Goal: Check status: Check status

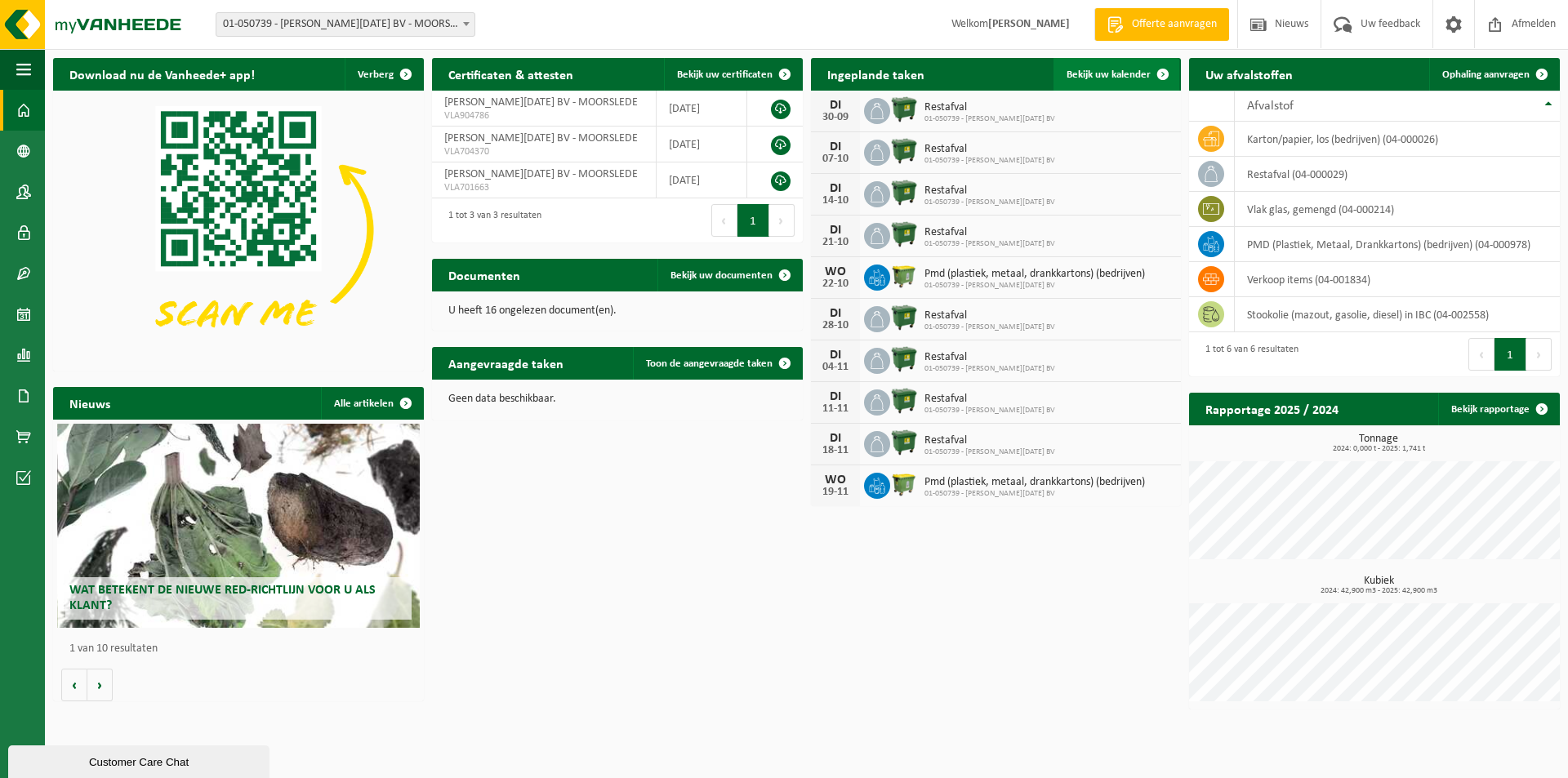
click at [1080, 71] on span "Bekijk uw kalender" at bounding box center [1108, 74] width 84 height 10
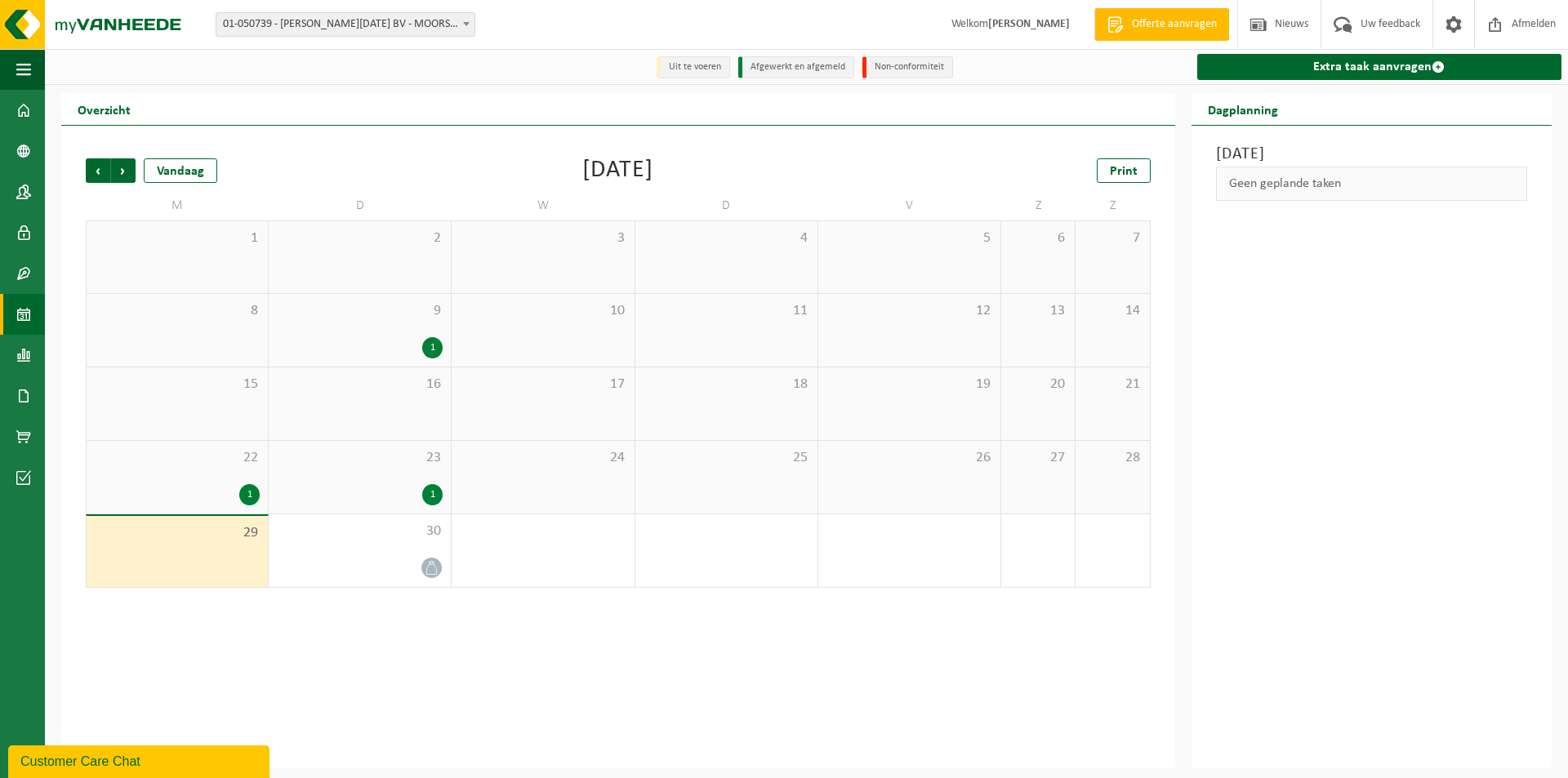
click at [229, 492] on div "1" at bounding box center [177, 495] width 165 height 22
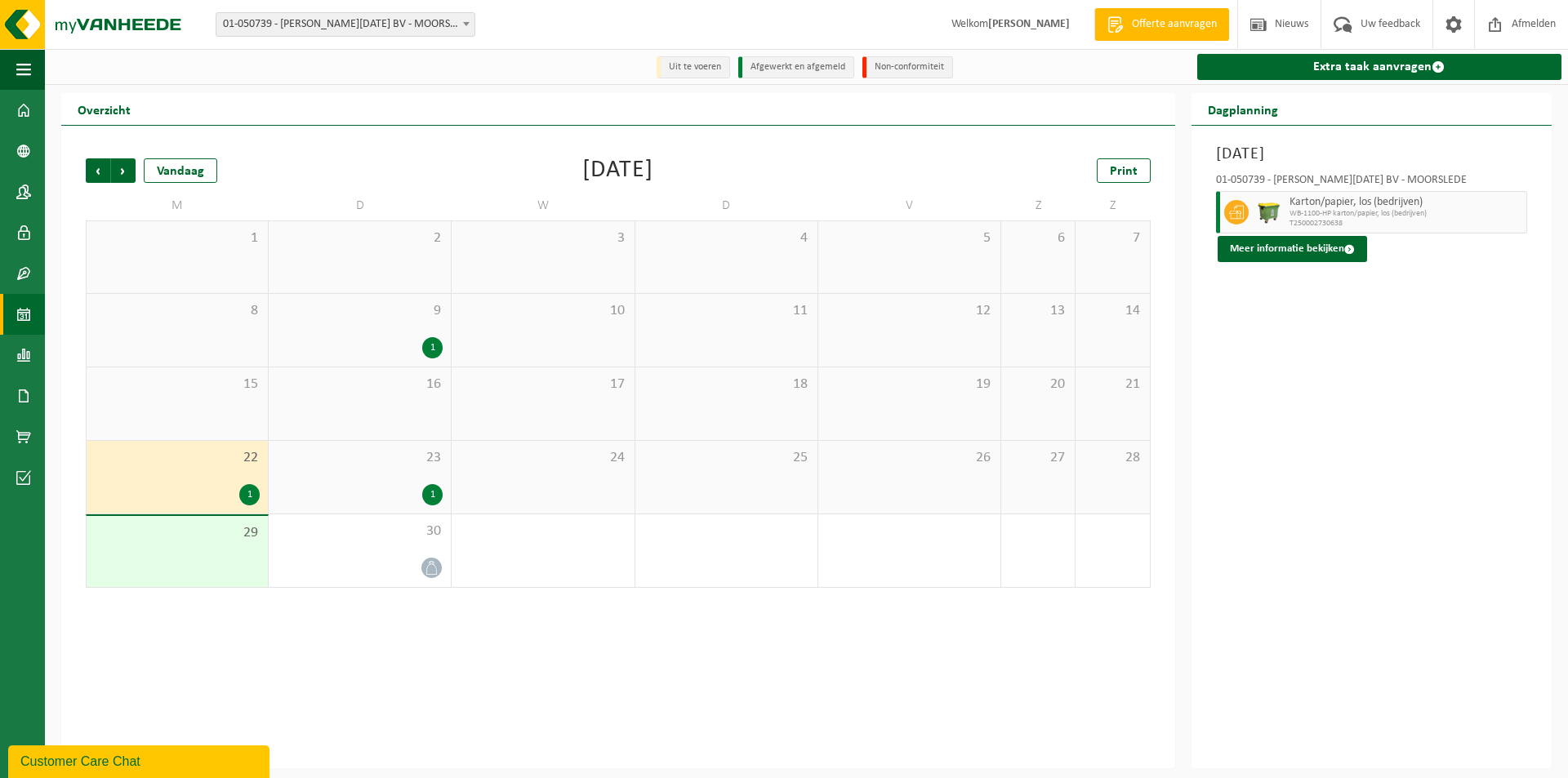
click at [417, 490] on div "1" at bounding box center [359, 495] width 166 height 22
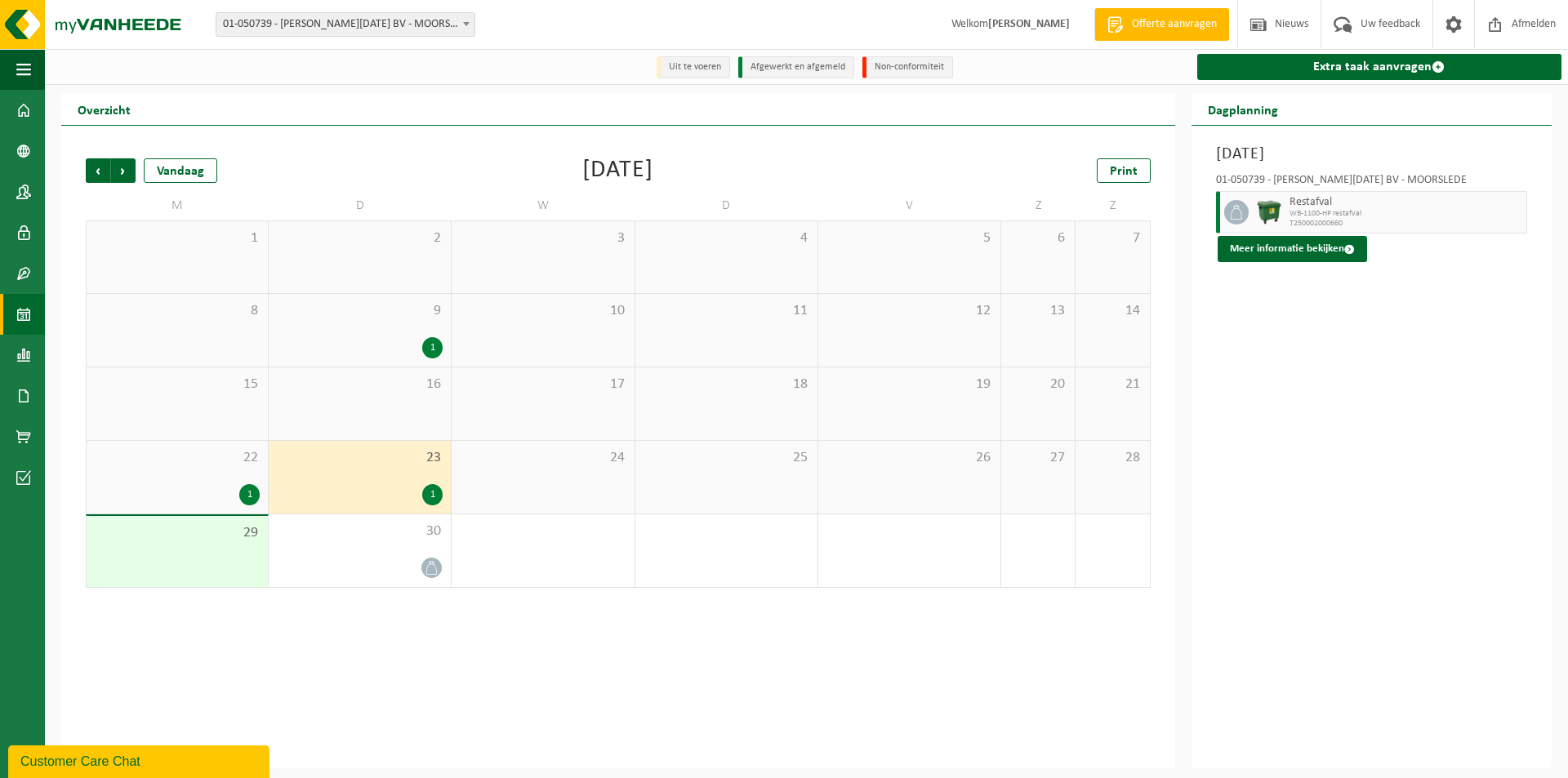
click at [1475, 219] on span "WB-1100-HP restafval" at bounding box center [1405, 214] width 232 height 9
click at [1311, 251] on button "Meer informatie bekijken" at bounding box center [1291, 249] width 150 height 26
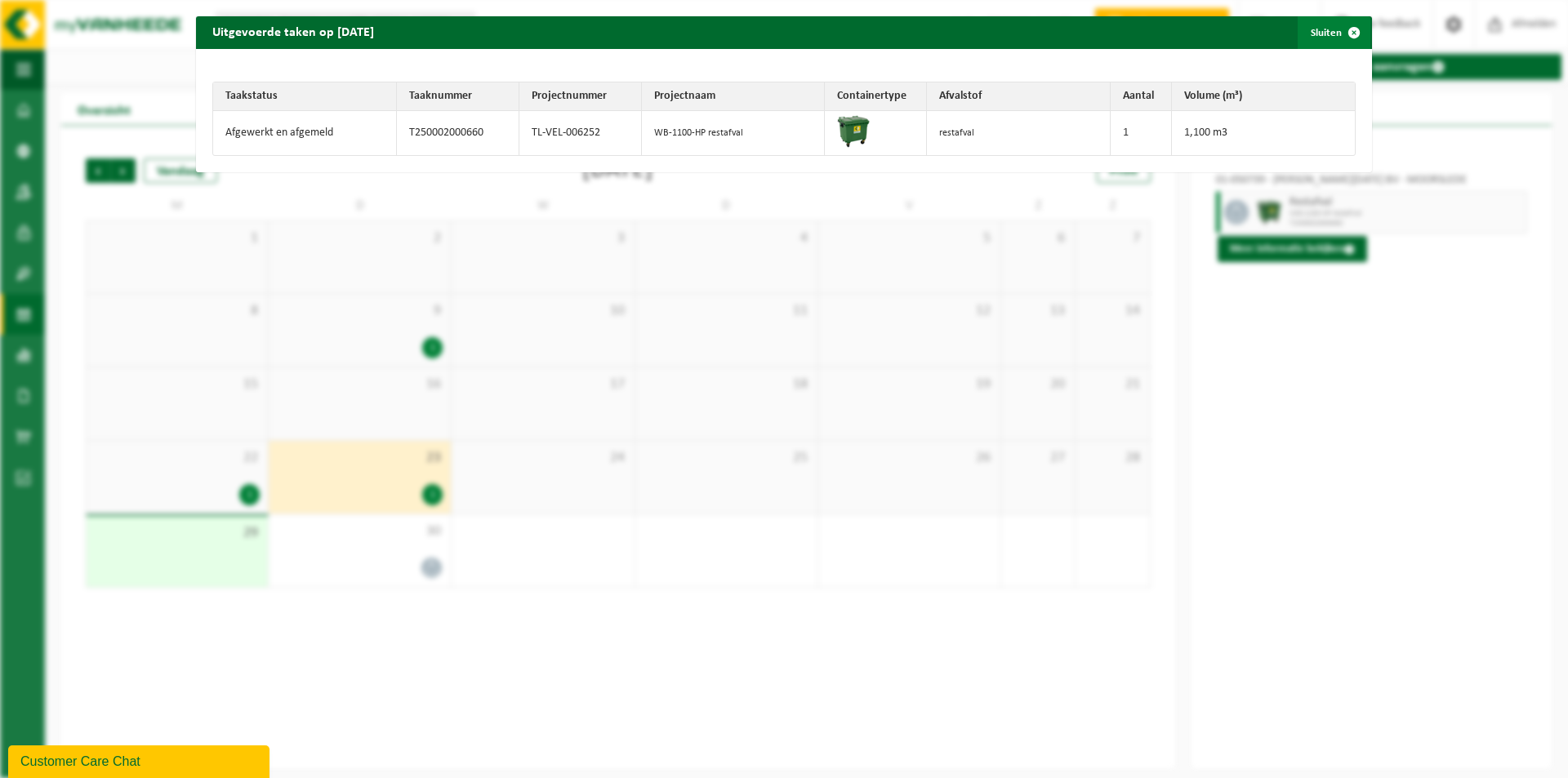
click at [1317, 26] on button "Sluiten" at bounding box center [1333, 32] width 72 height 33
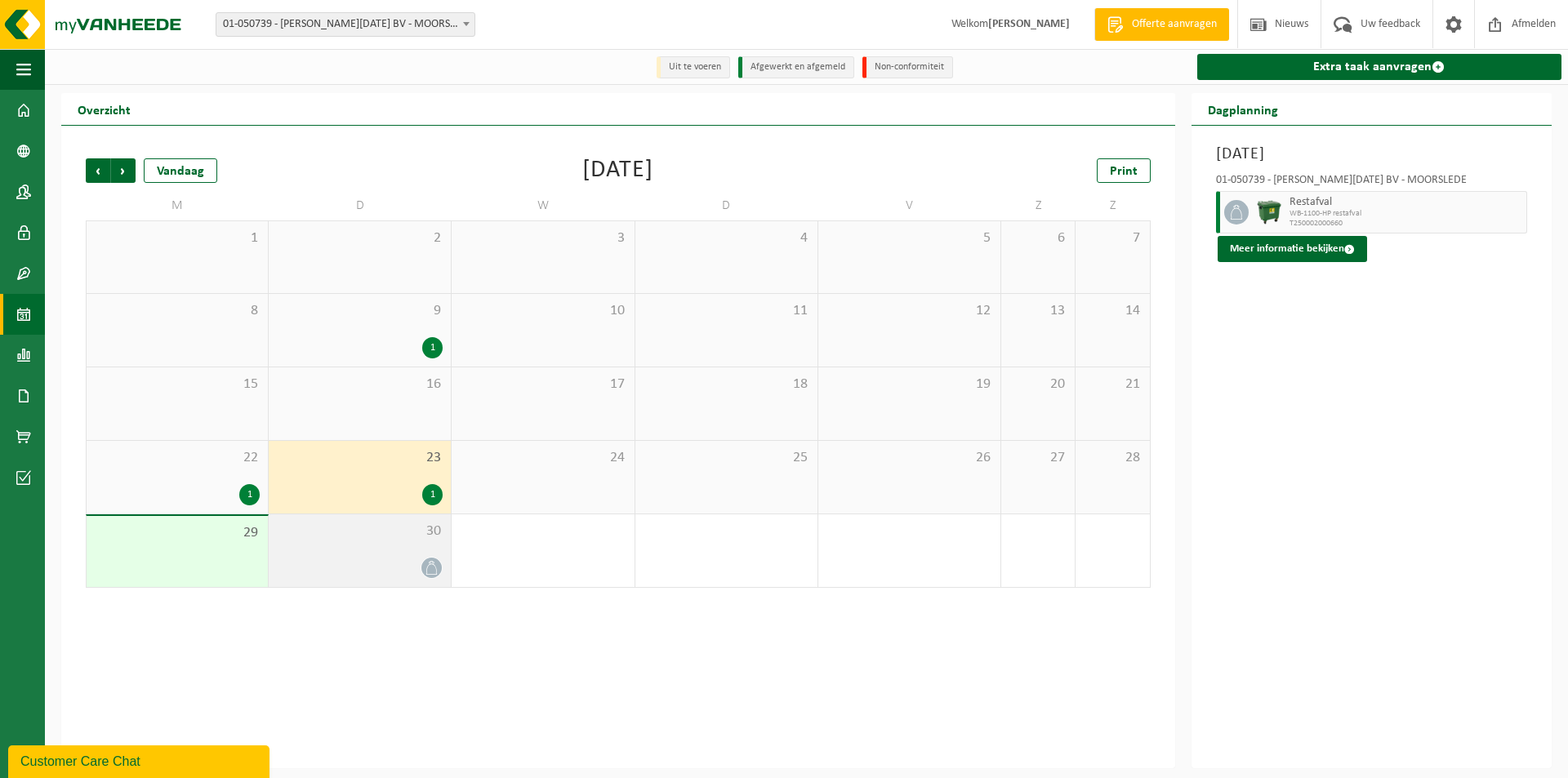
click at [404, 562] on div at bounding box center [359, 567] width 166 height 22
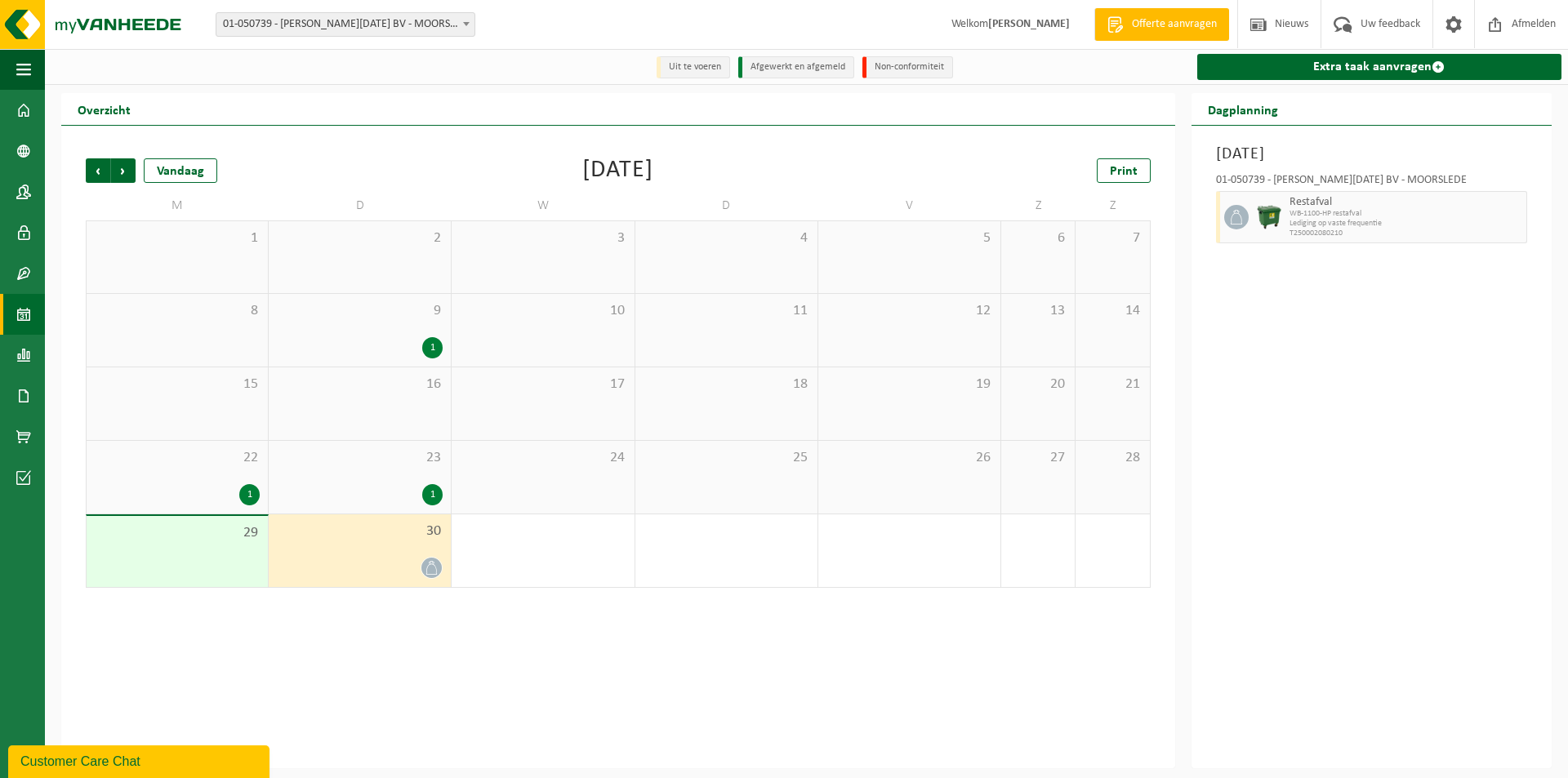
click at [1417, 227] on span "Lediging op vaste frequentie" at bounding box center [1405, 224] width 232 height 9
click at [1291, 220] on span "Lediging op vaste frequentie" at bounding box center [1405, 224] width 232 height 9
click at [1303, 365] on div "[DATE] 01-050739 - [PERSON_NAME][DATE] BV - MOORSLEDE Restafval WB-1100-HP rest…" at bounding box center [1371, 447] width 360 height 643
click at [399, 556] on div "30" at bounding box center [360, 550] width 182 height 72
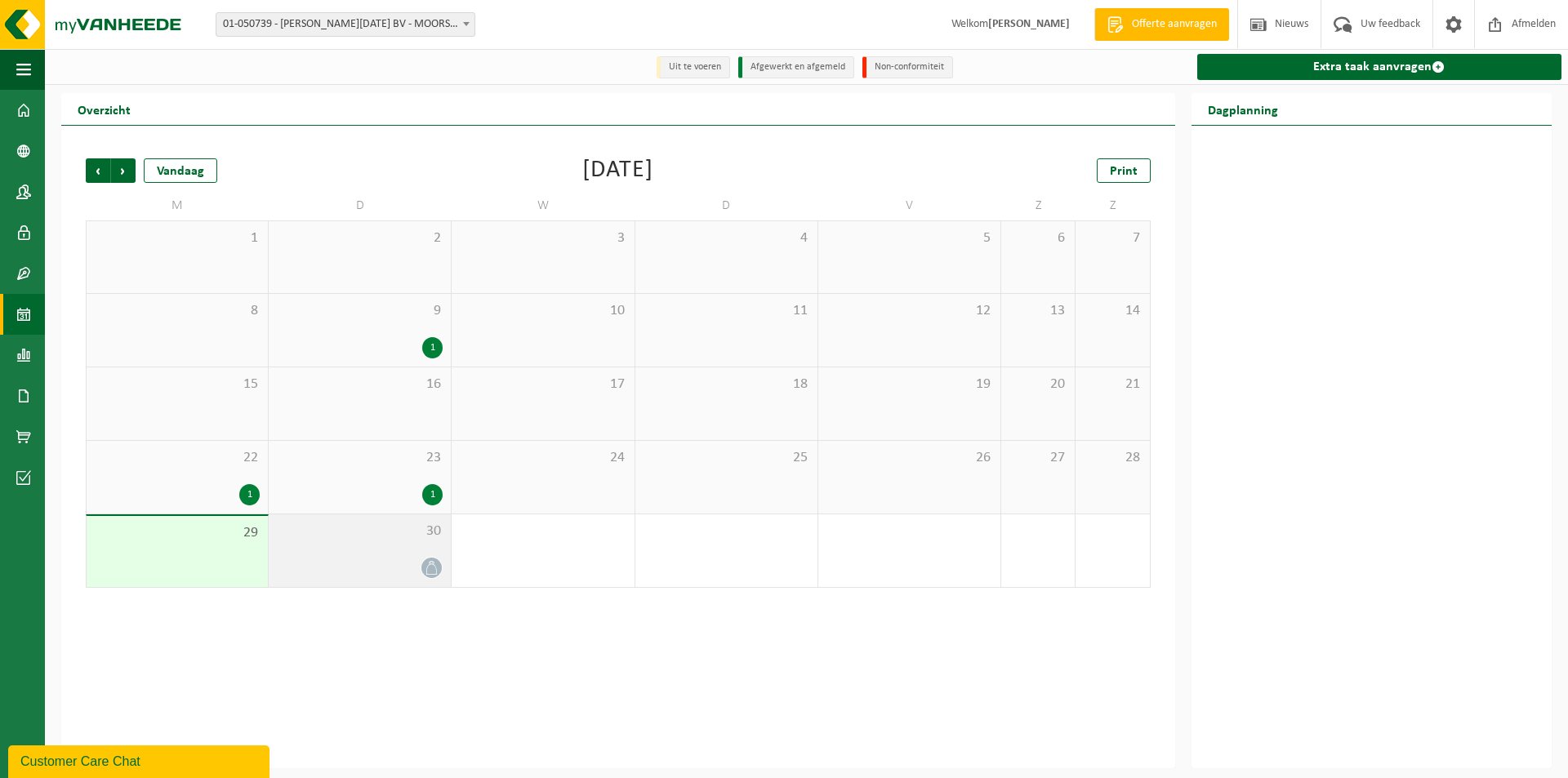
click at [400, 558] on div at bounding box center [359, 567] width 166 height 22
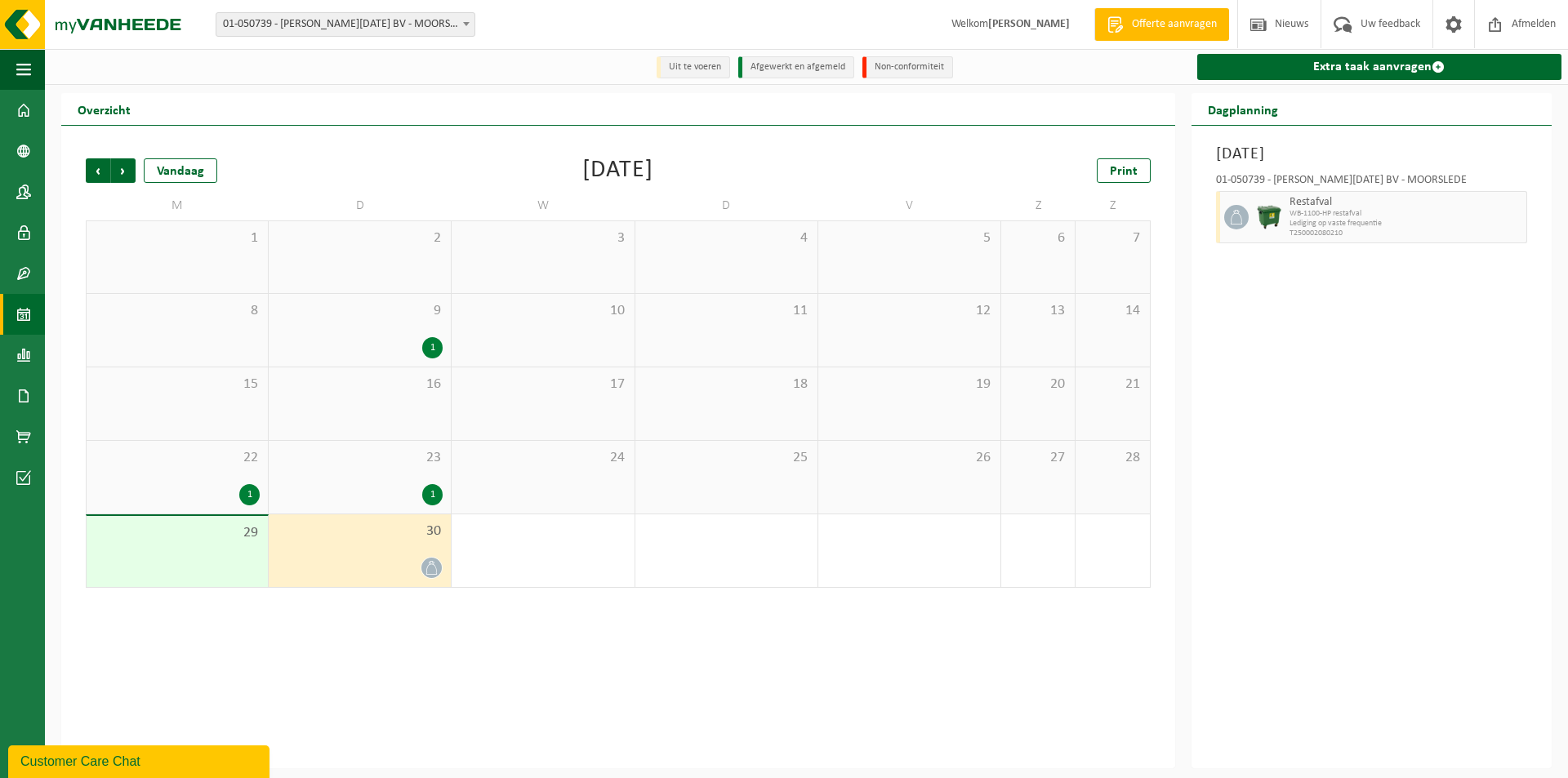
click at [1383, 212] on span "WB-1100-HP restafval" at bounding box center [1405, 214] width 232 height 9
